Goal: Task Accomplishment & Management: Use online tool/utility

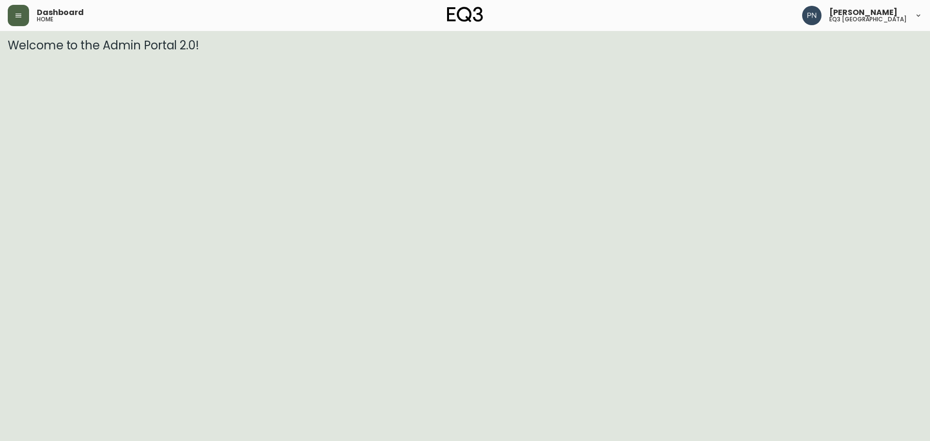
click at [29, 14] on button "button" at bounding box center [18, 15] width 21 height 21
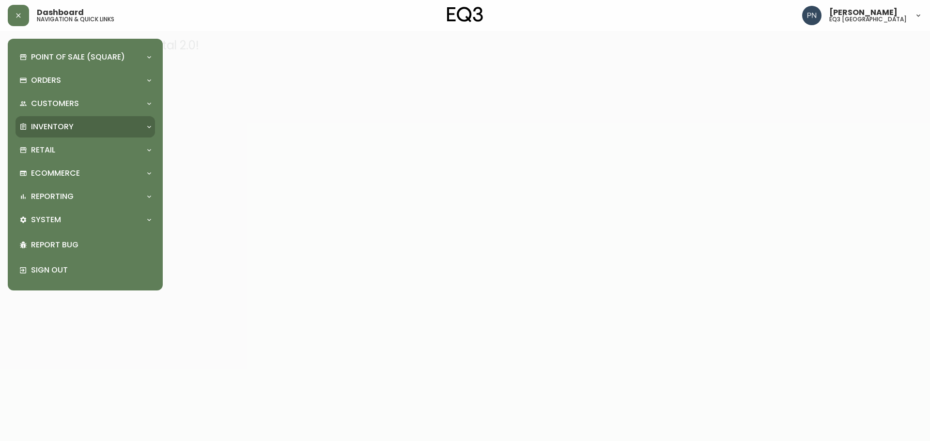
click at [81, 127] on div "Inventory" at bounding box center [80, 127] width 122 height 11
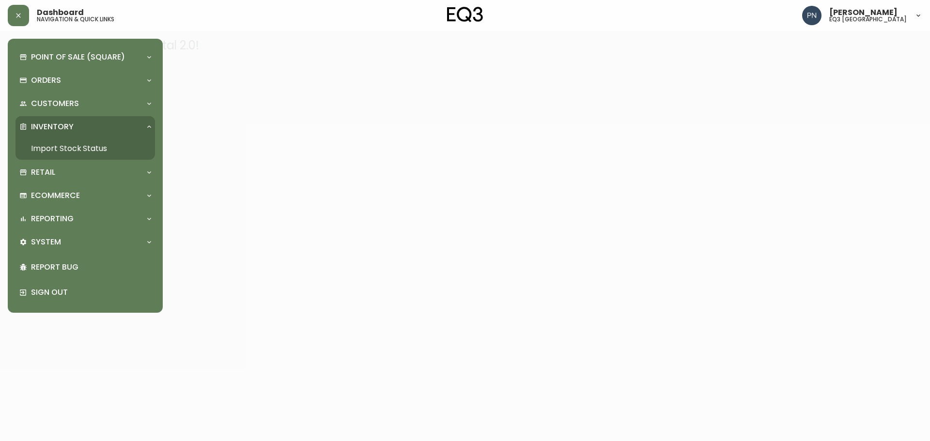
click at [97, 149] on link "Import Stock Status" at bounding box center [86, 149] width 140 height 22
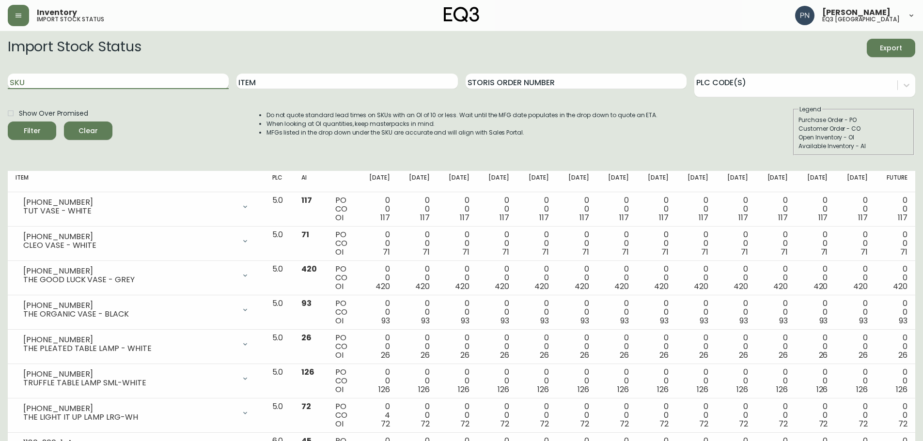
click at [101, 84] on input "SKU" at bounding box center [118, 82] width 221 height 16
paste input "[PHONE_NUMBER]"
type input "[PHONE_NUMBER]"
click at [8, 122] on button "Filter" at bounding box center [32, 131] width 48 height 18
